Goal: Information Seeking & Learning: Learn about a topic

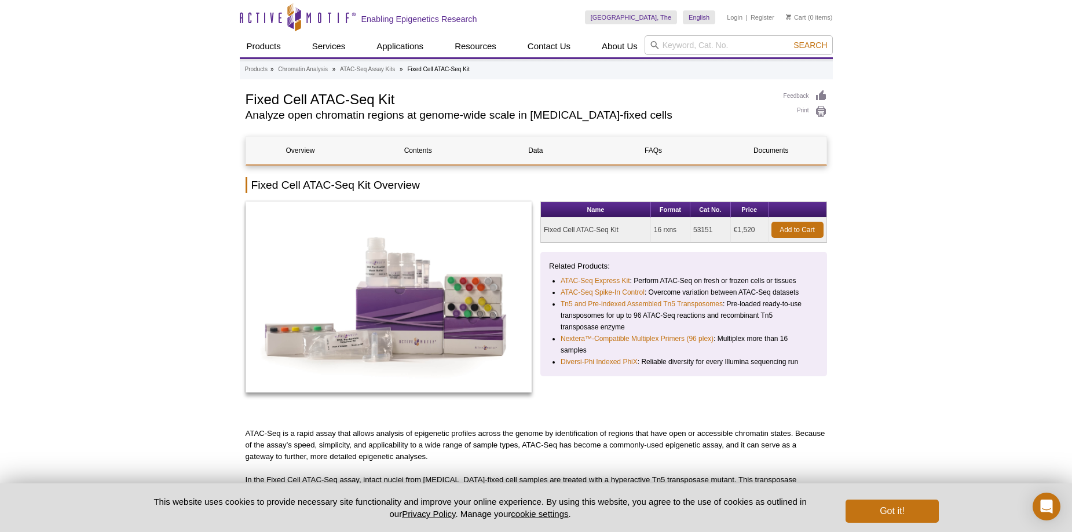
click at [303, 62] on div "Products » Chromatin Analysis » ATAC-Seq Assay Kits » Fixed Cell ATAC-Seq Kit" at bounding box center [536, 69] width 593 height 19
click at [301, 69] on link "Chromatin Analysis" at bounding box center [303, 69] width 50 height 10
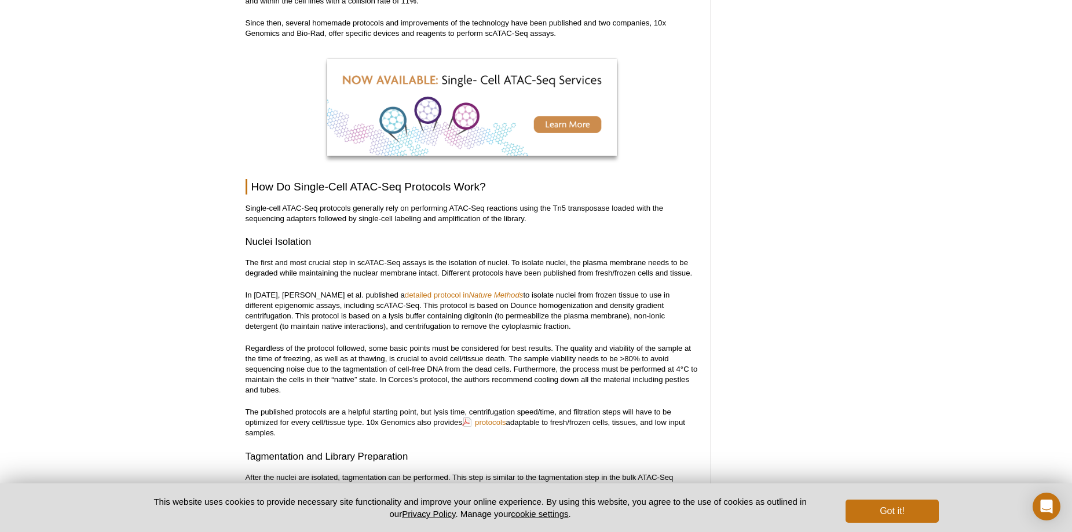
scroll to position [1477, 0]
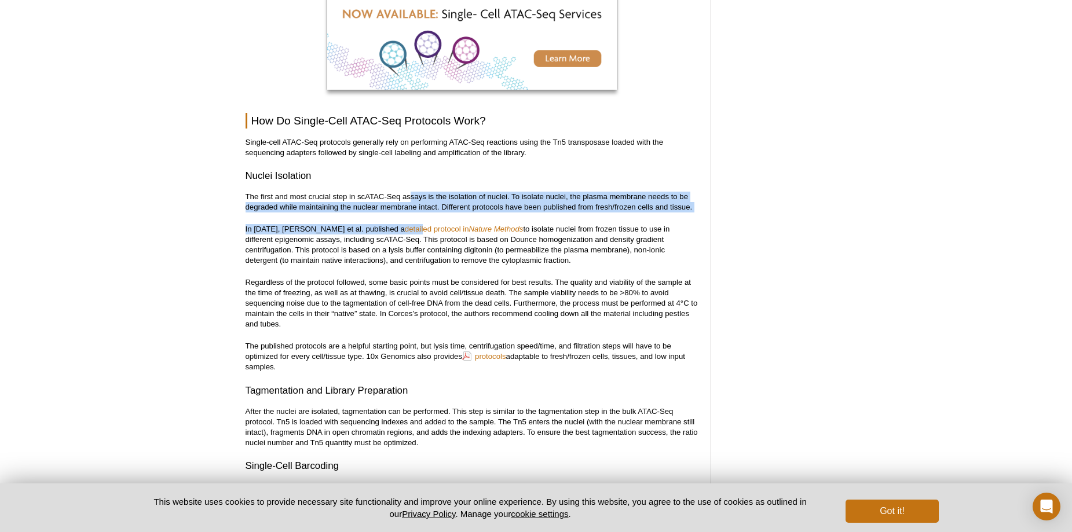
drag, startPoint x: 412, startPoint y: 180, endPoint x: 400, endPoint y: 204, distance: 28.0
click at [400, 204] on div "<< Back to MOTIFvations Blog Home Page Beginner’s Guide to Understanding Single…" at bounding box center [472, 491] width 453 height 3723
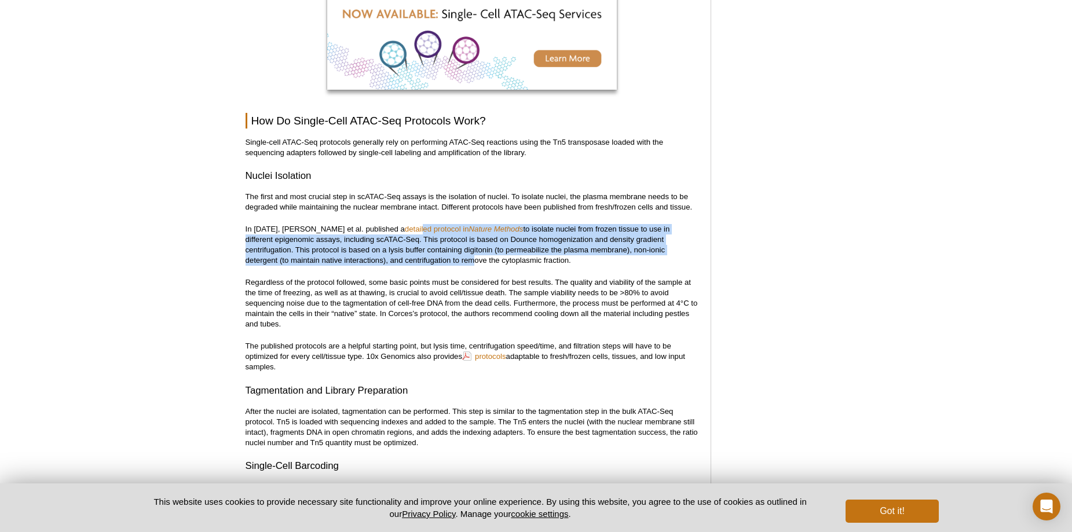
drag, startPoint x: 400, startPoint y: 204, endPoint x: 390, endPoint y: 250, distance: 46.8
click at [390, 250] on div "<< Back to MOTIFvations Blog Home Page Beginner’s Guide to Understanding Single…" at bounding box center [472, 491] width 453 height 3723
click at [390, 250] on p "In 2017, Ryan Corces et al. published a detailed protocol in Nature Methods to …" at bounding box center [472, 245] width 453 height 42
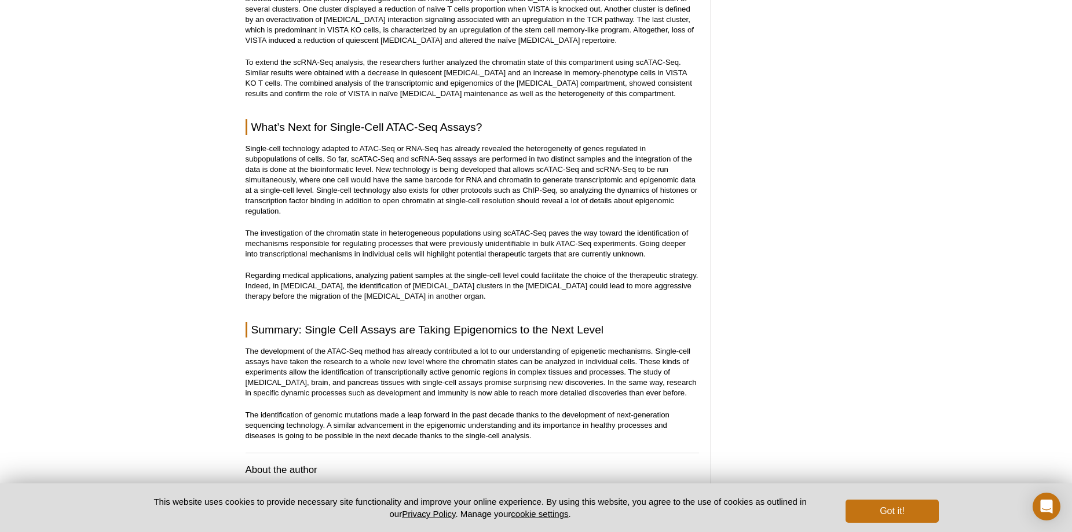
scroll to position [3098, 0]
